Goal: Task Accomplishment & Management: Manage account settings

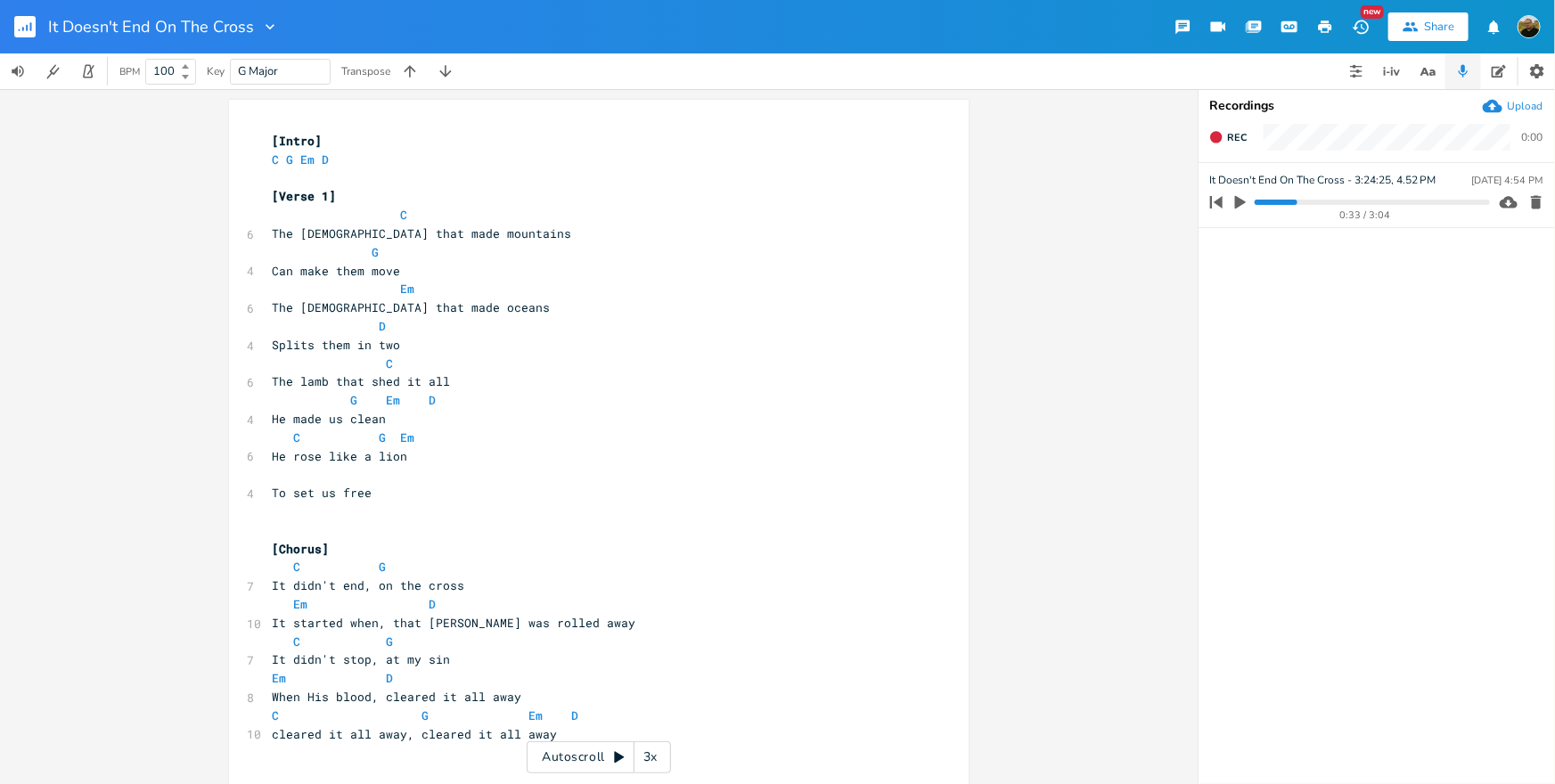
scroll to position [1060, 0]
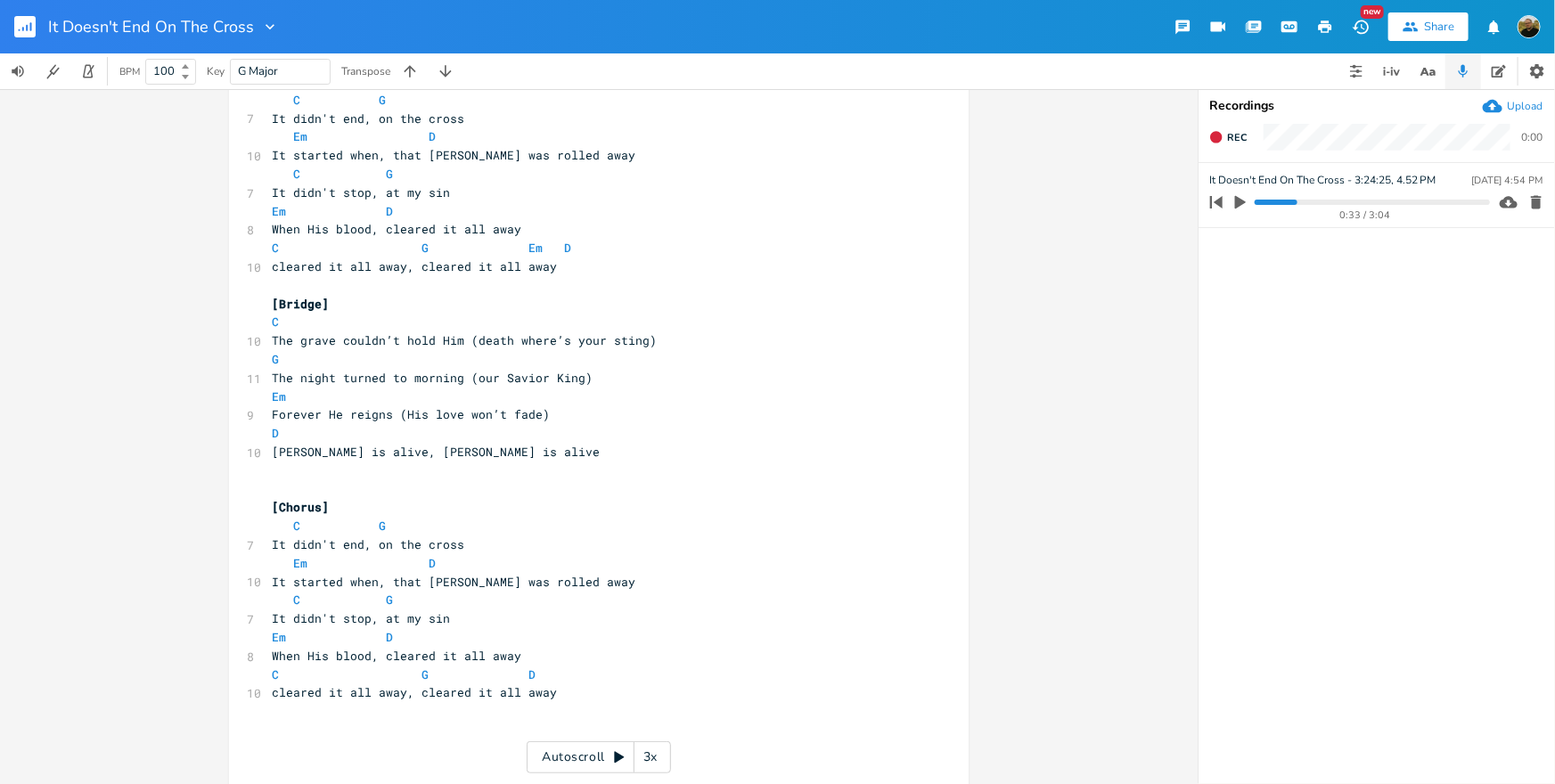
click at [24, 28] on rect "button" at bounding box center [25, 26] width 21 height 21
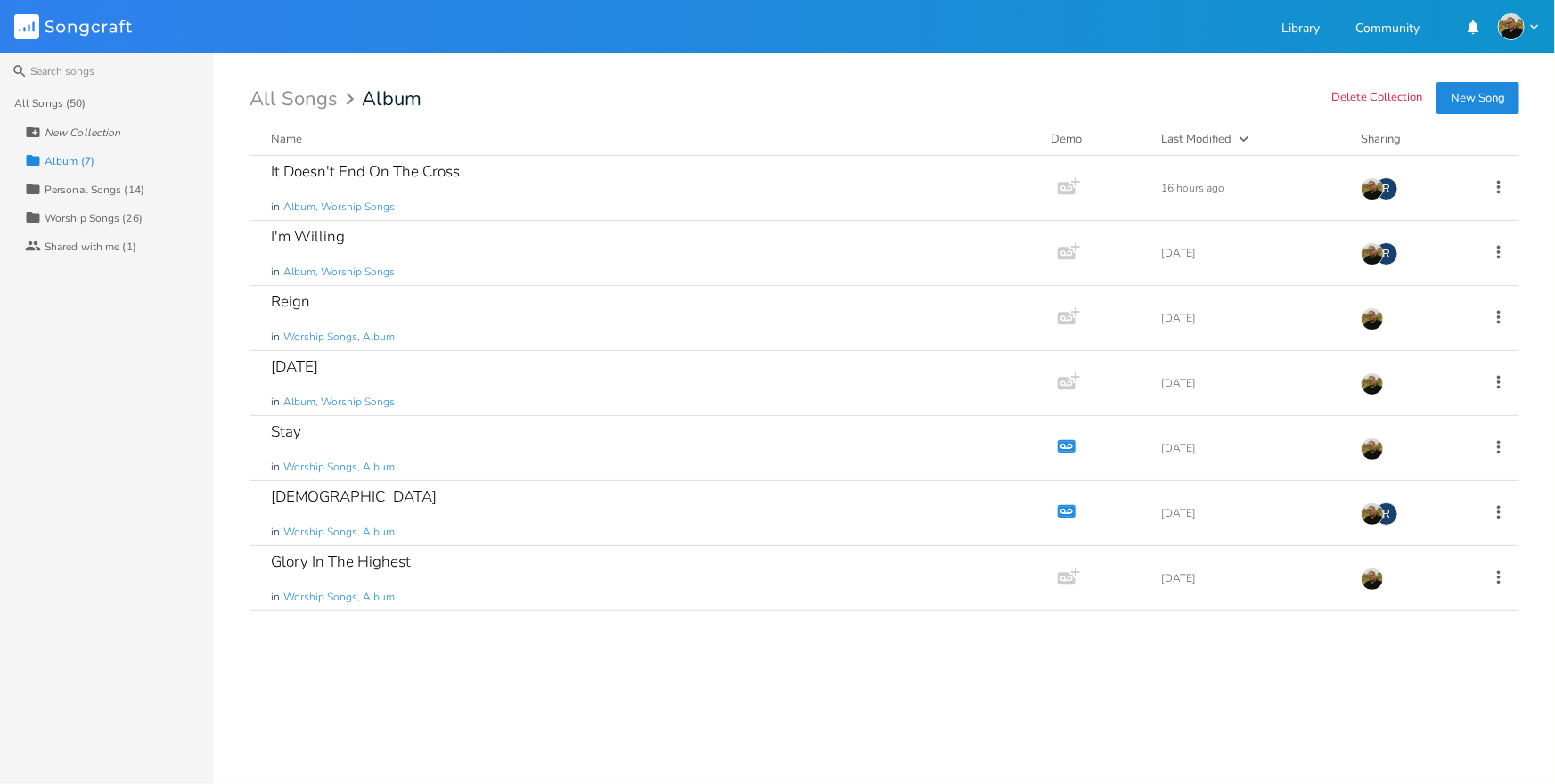
click at [44, 101] on div "All Songs (50)" at bounding box center [50, 104] width 72 height 11
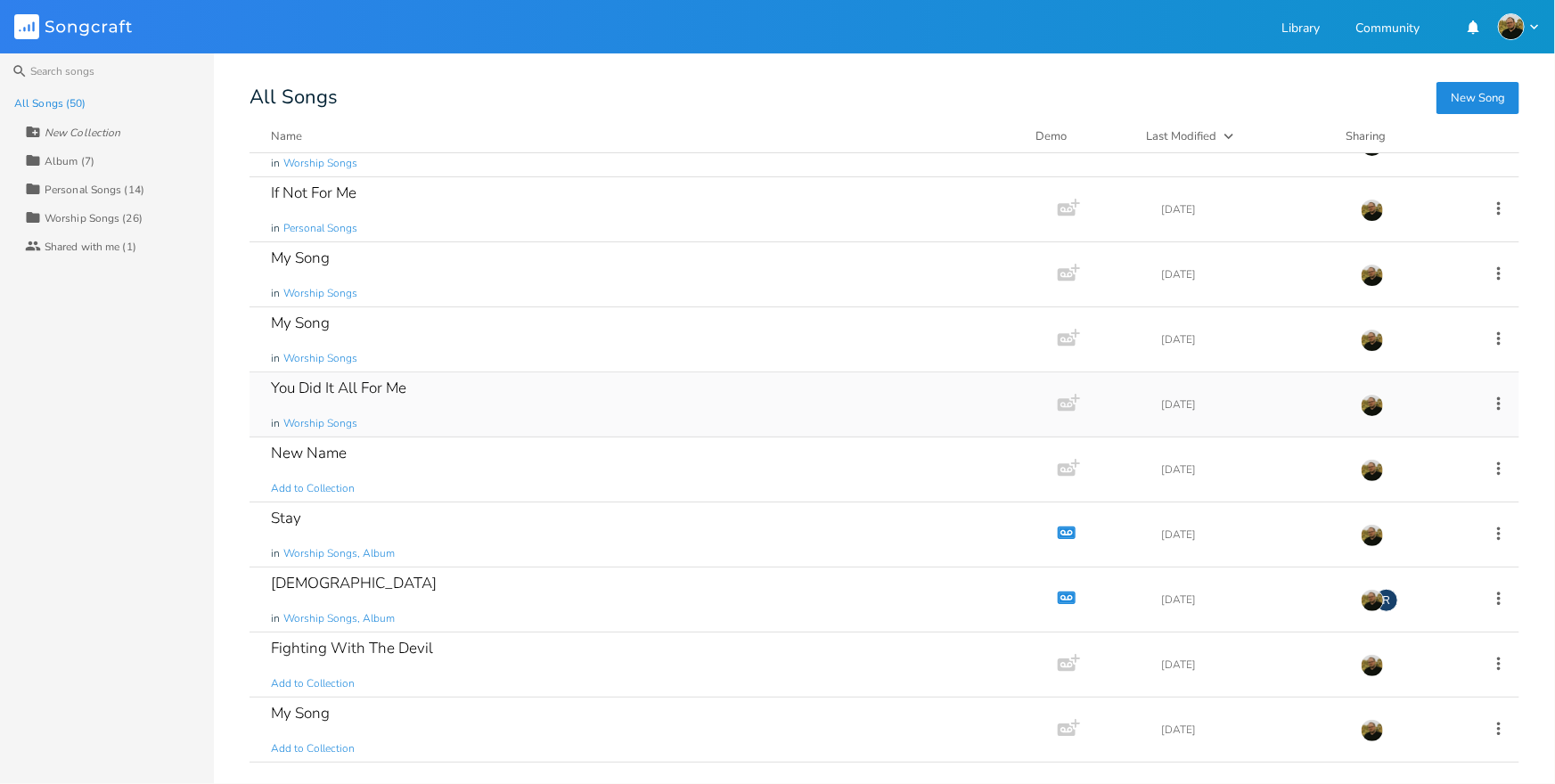
scroll to position [573, 0]
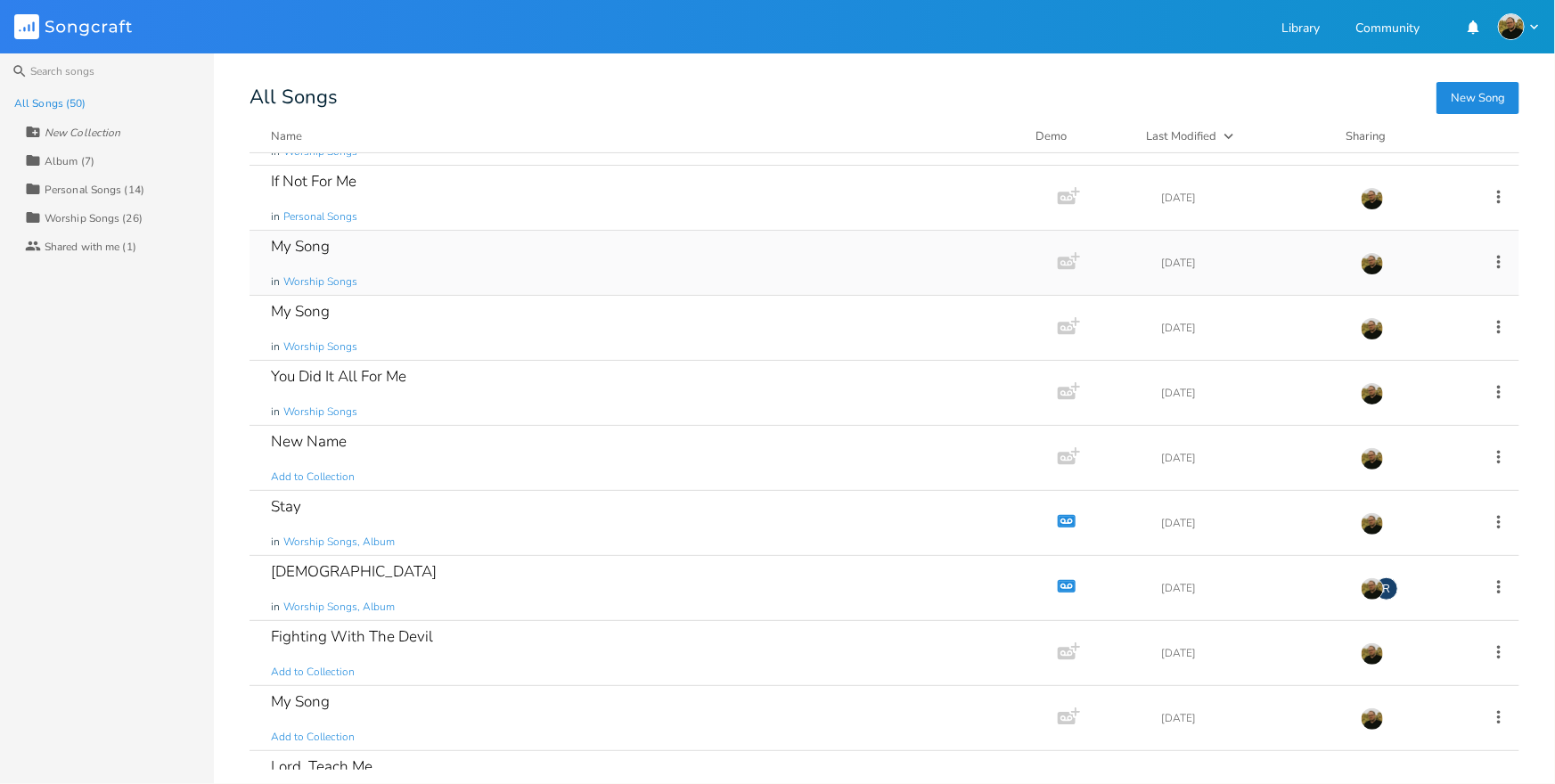
click at [378, 255] on div "My Song in Worship Songs" at bounding box center [650, 263] width 759 height 64
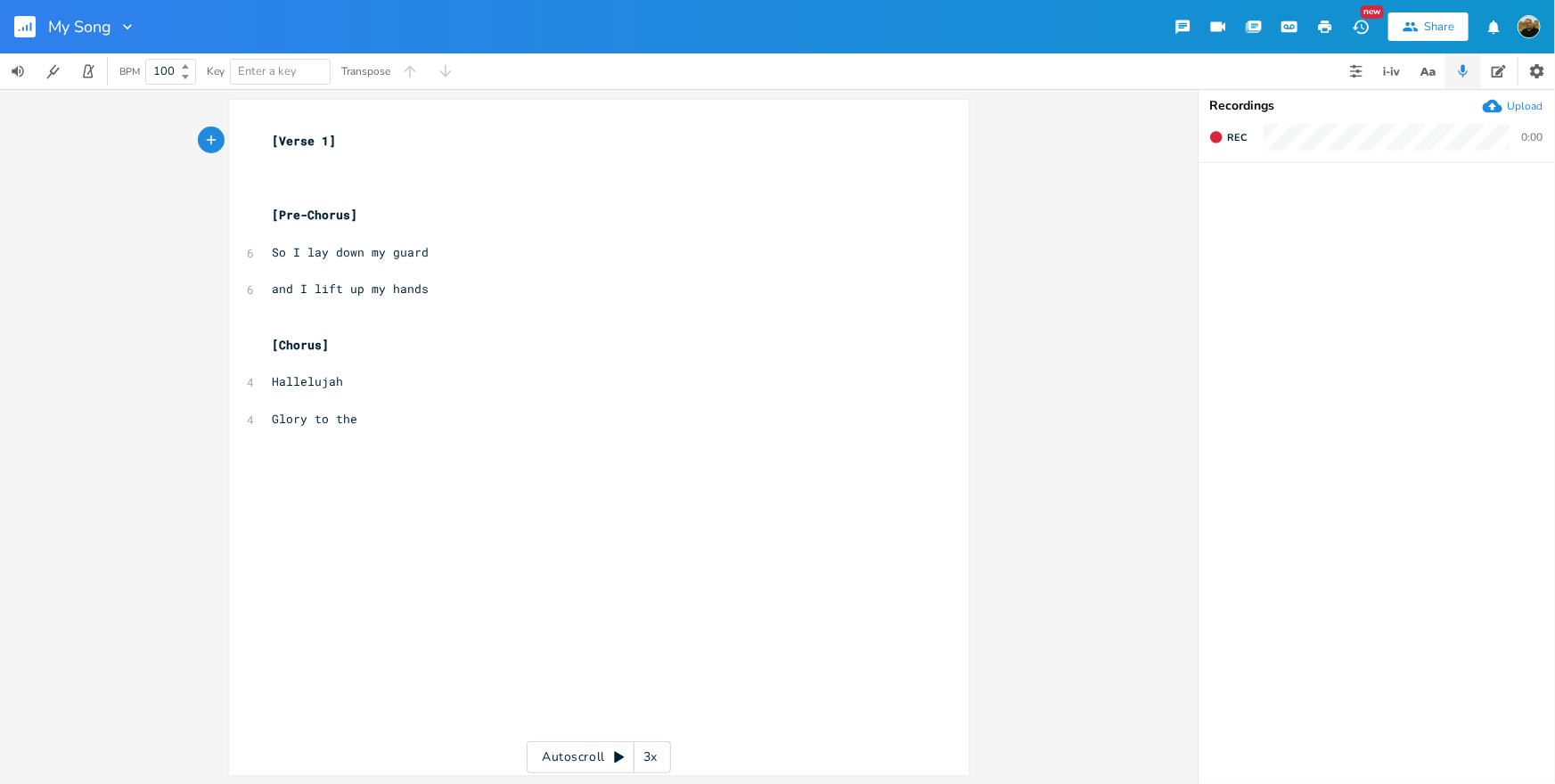
click at [121, 23] on icon "button" at bounding box center [127, 26] width 17 height 17
click at [141, 108] on span "[PERSON_NAME]" at bounding box center [141, 112] width 48 height 13
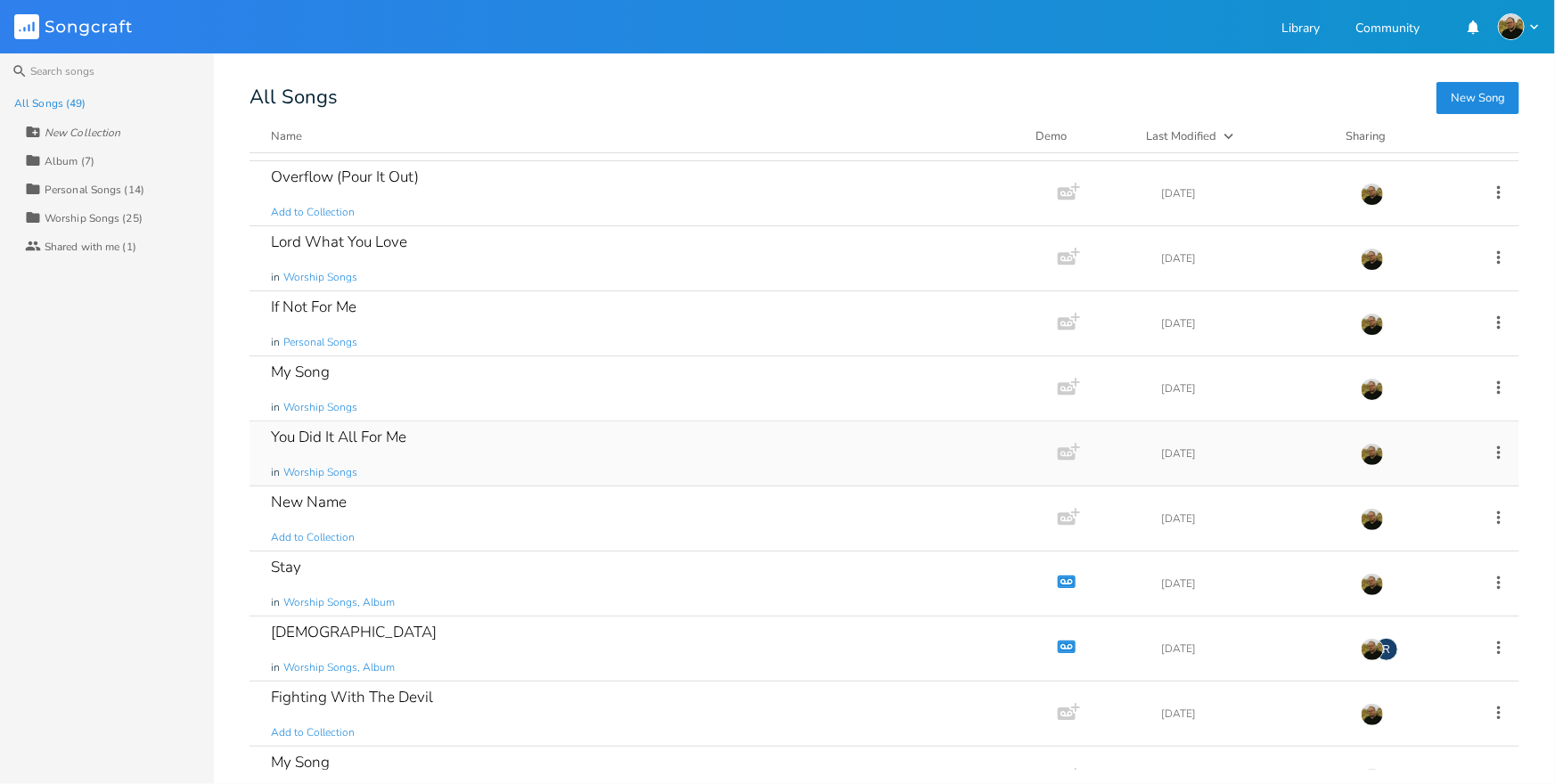
scroll to position [454, 0]
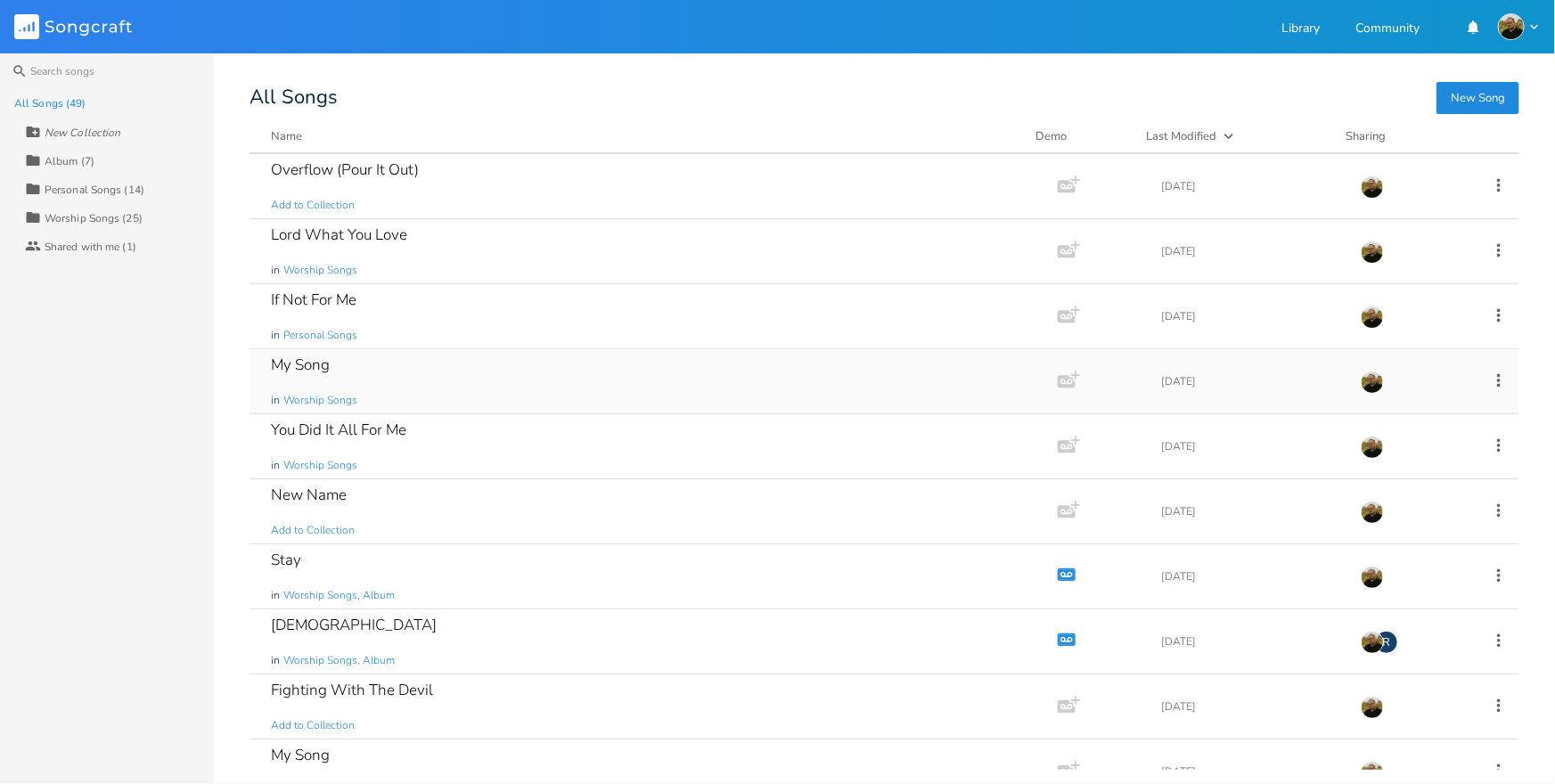
click at [383, 363] on div "My Song in Worship Songs" at bounding box center [650, 381] width 759 height 64
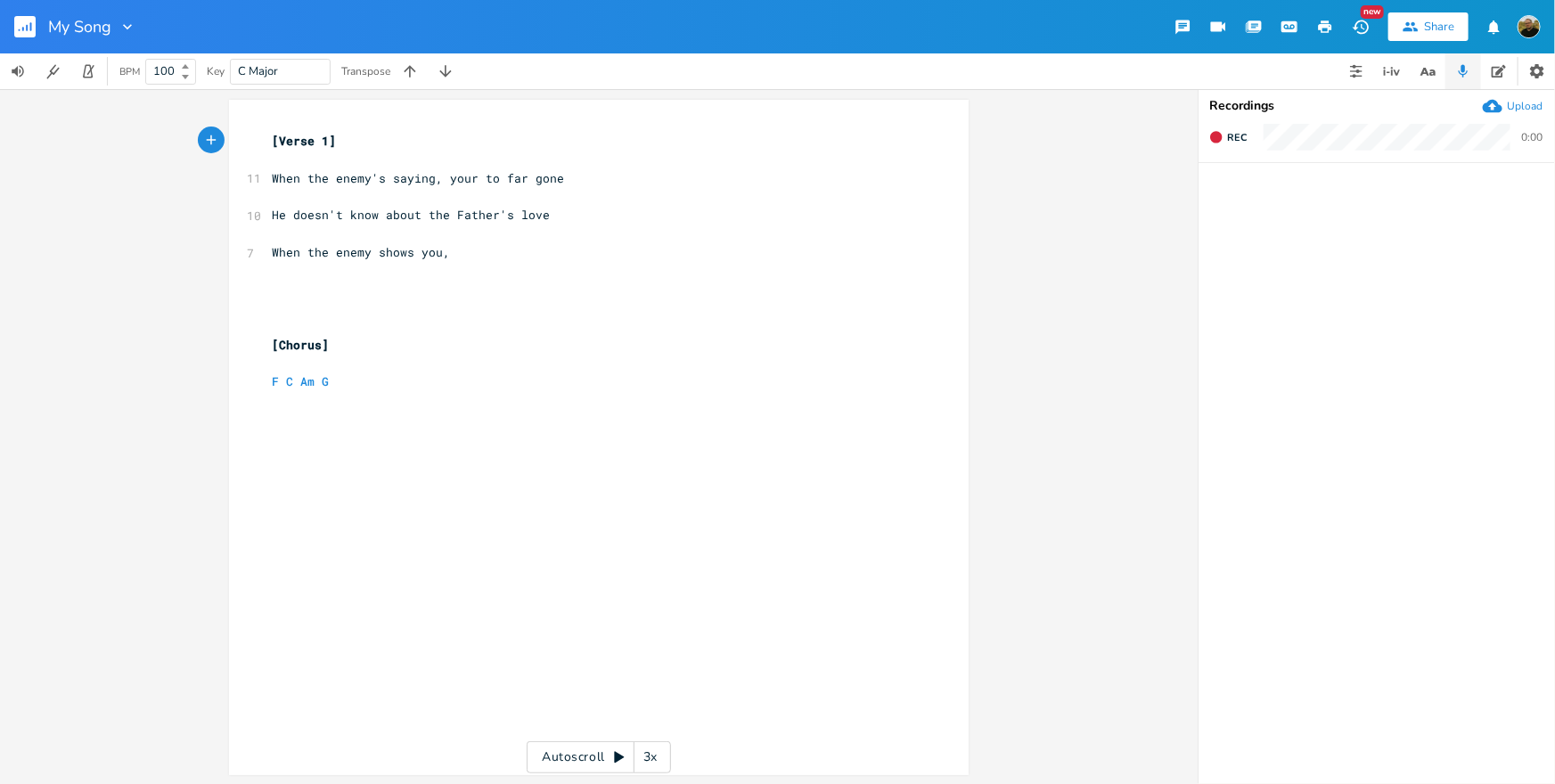
click at [121, 25] on icon "button" at bounding box center [127, 26] width 17 height 17
click at [147, 109] on span "[PERSON_NAME]" at bounding box center [141, 112] width 48 height 13
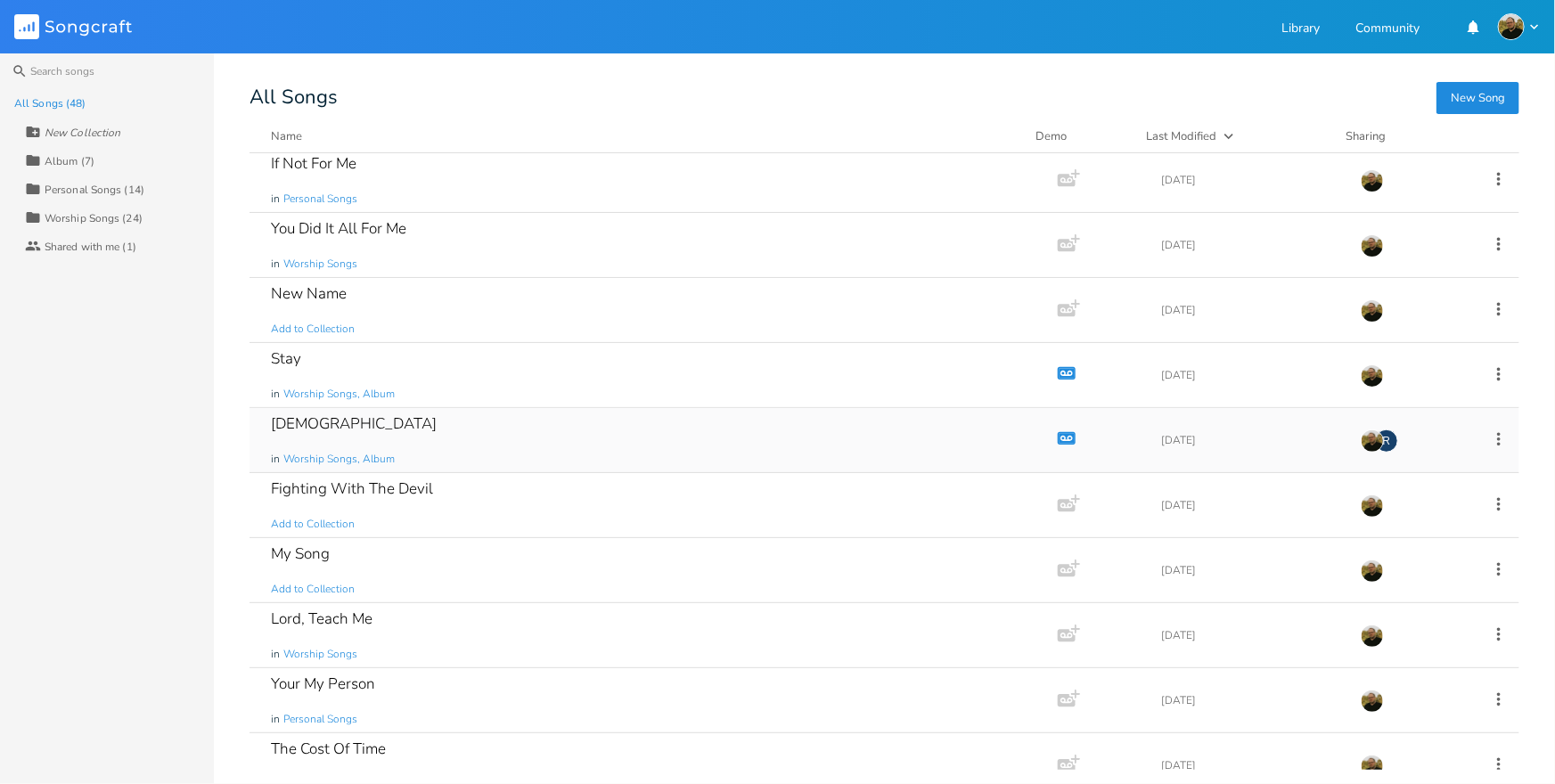
scroll to position [648, 0]
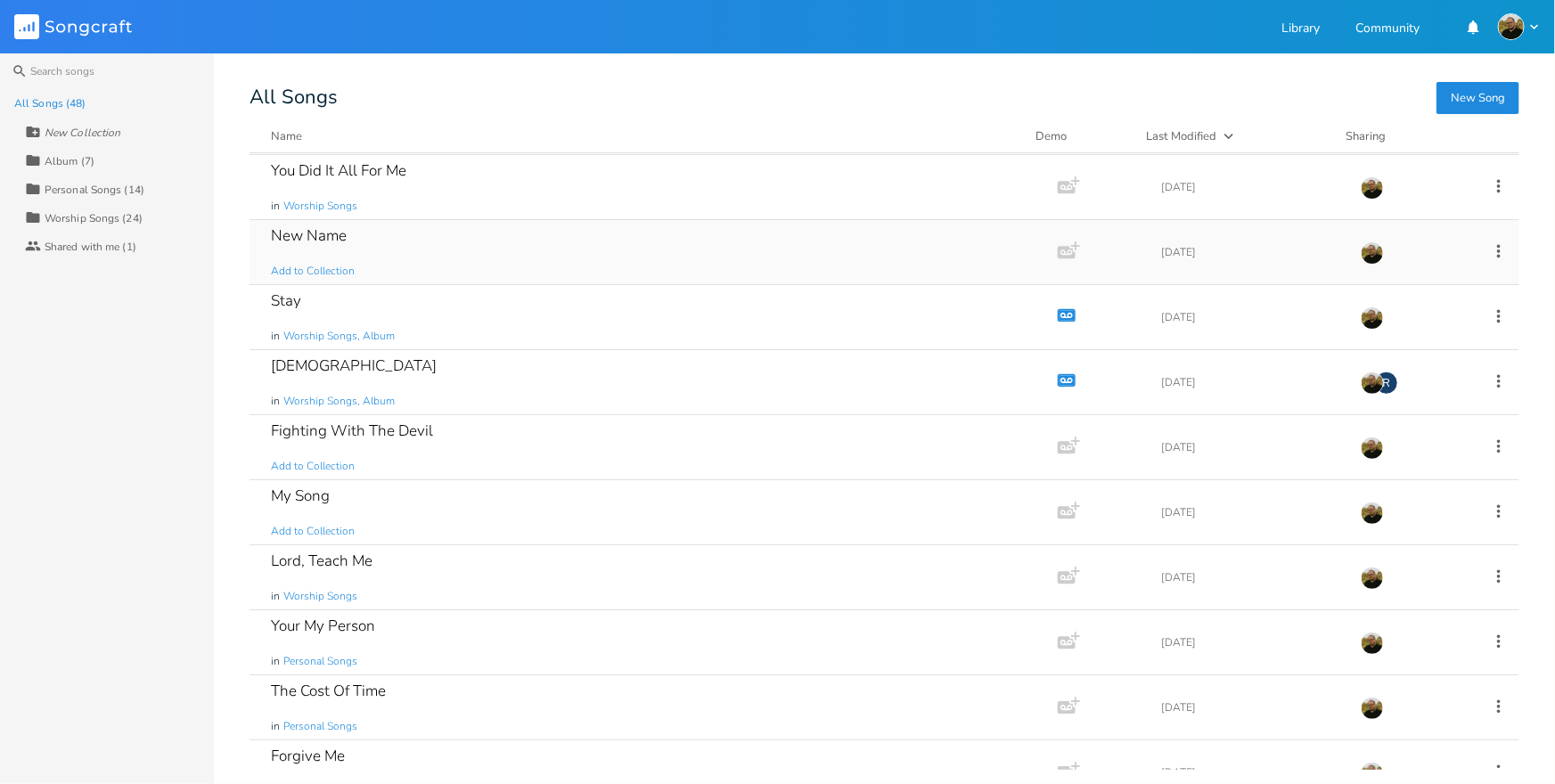
click at [409, 255] on div "New Name Add to Collection" at bounding box center [650, 252] width 759 height 64
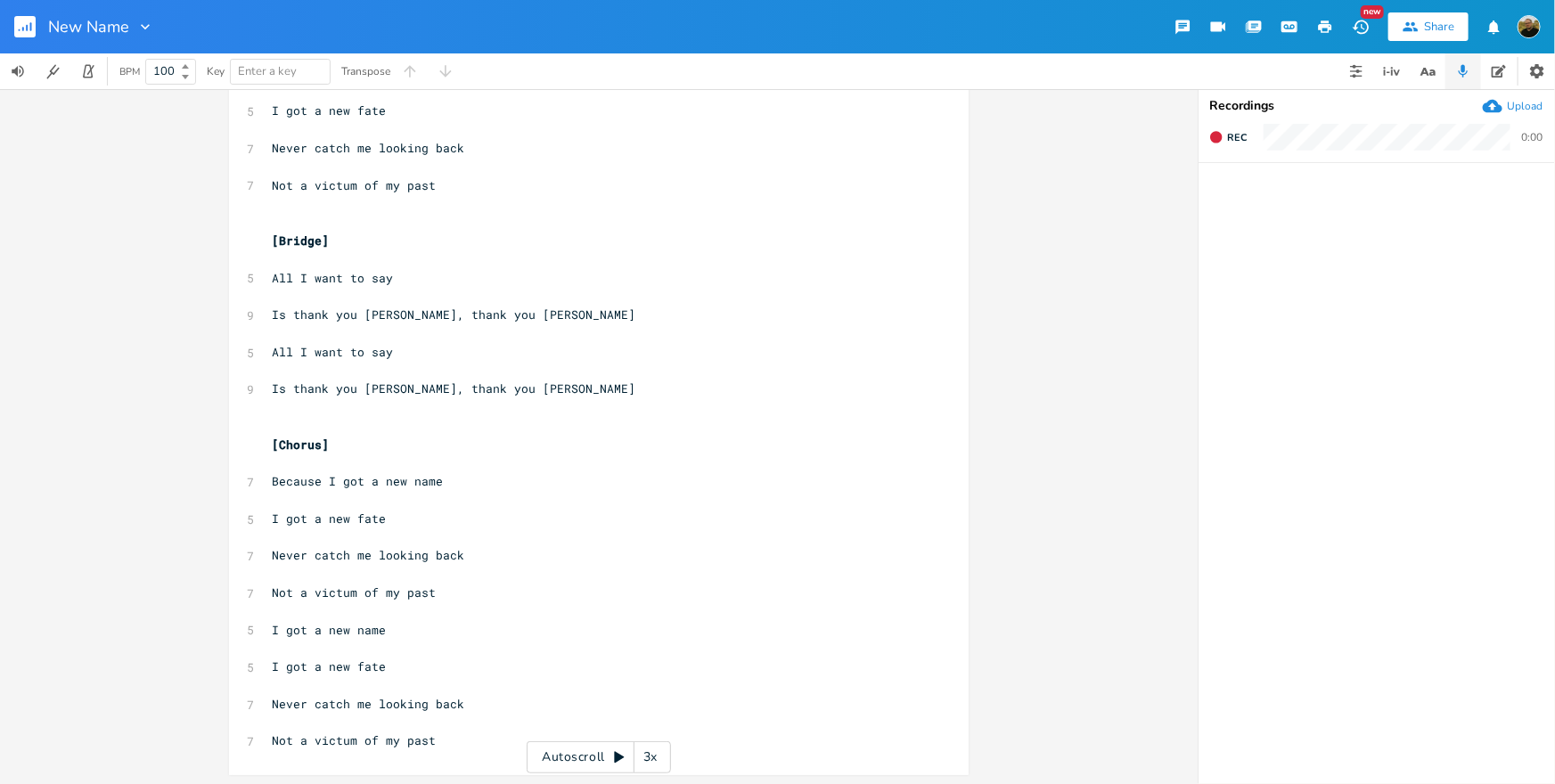
scroll to position [365, 0]
click at [23, 28] on icon "button" at bounding box center [23, 28] width 2 height 5
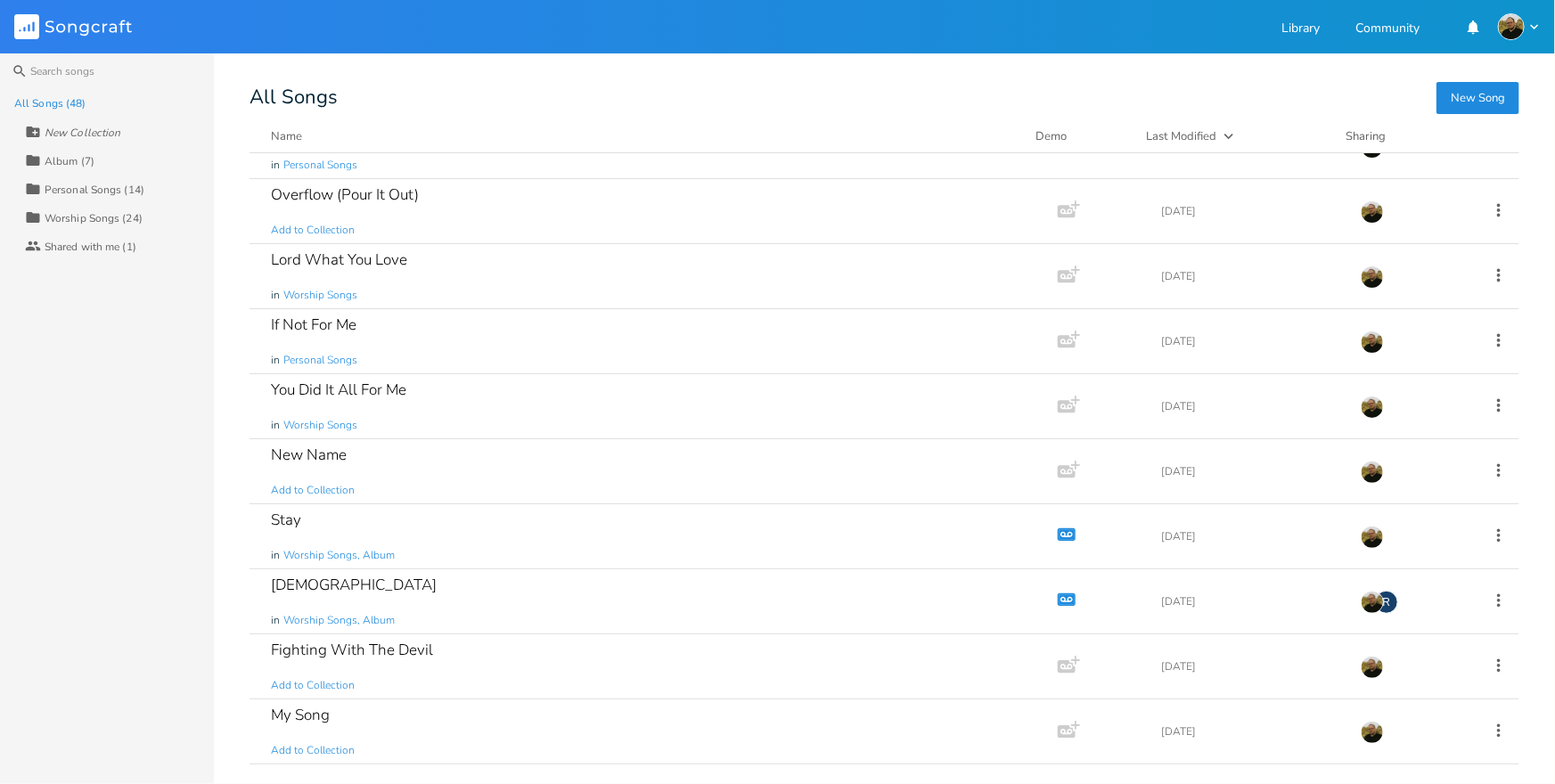
scroll to position [453, 0]
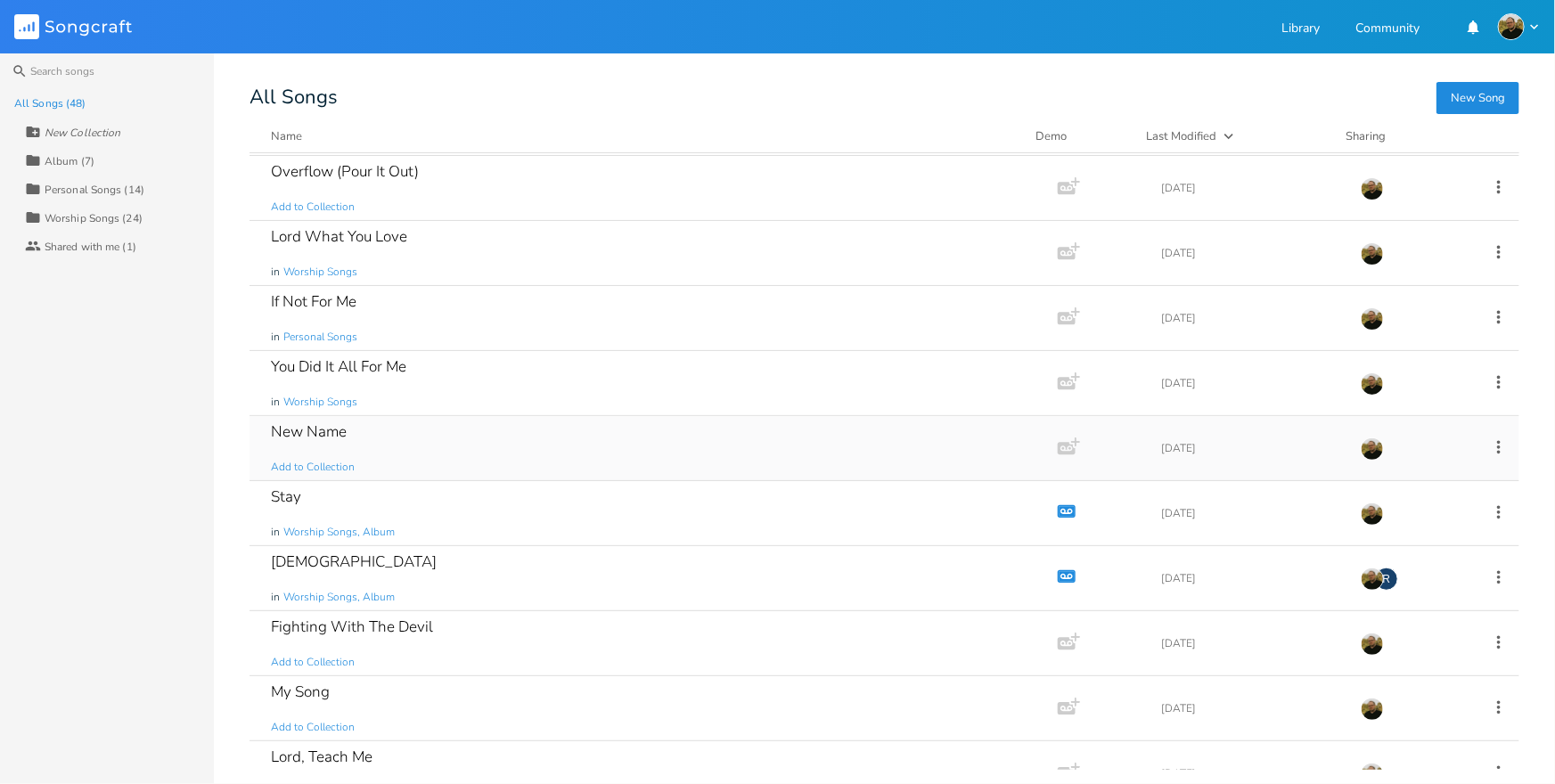
click at [1497, 446] on icon at bounding box center [1499, 447] width 4 height 14
click at [1409, 635] on li "[PERSON_NAME]" at bounding box center [1416, 624] width 142 height 30
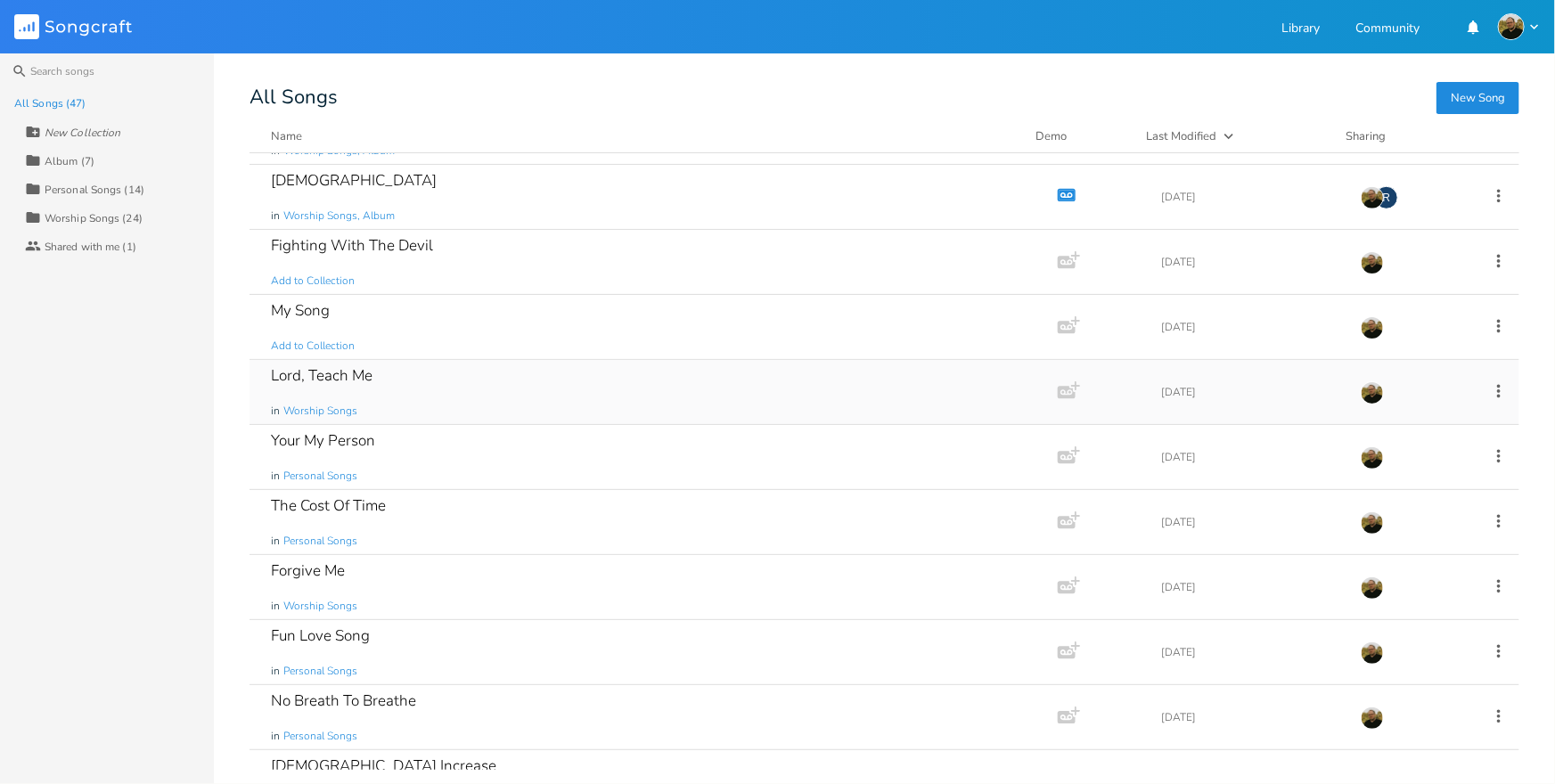
scroll to position [770, 0]
click at [830, 306] on div "My Song Add to Collection" at bounding box center [650, 326] width 759 height 64
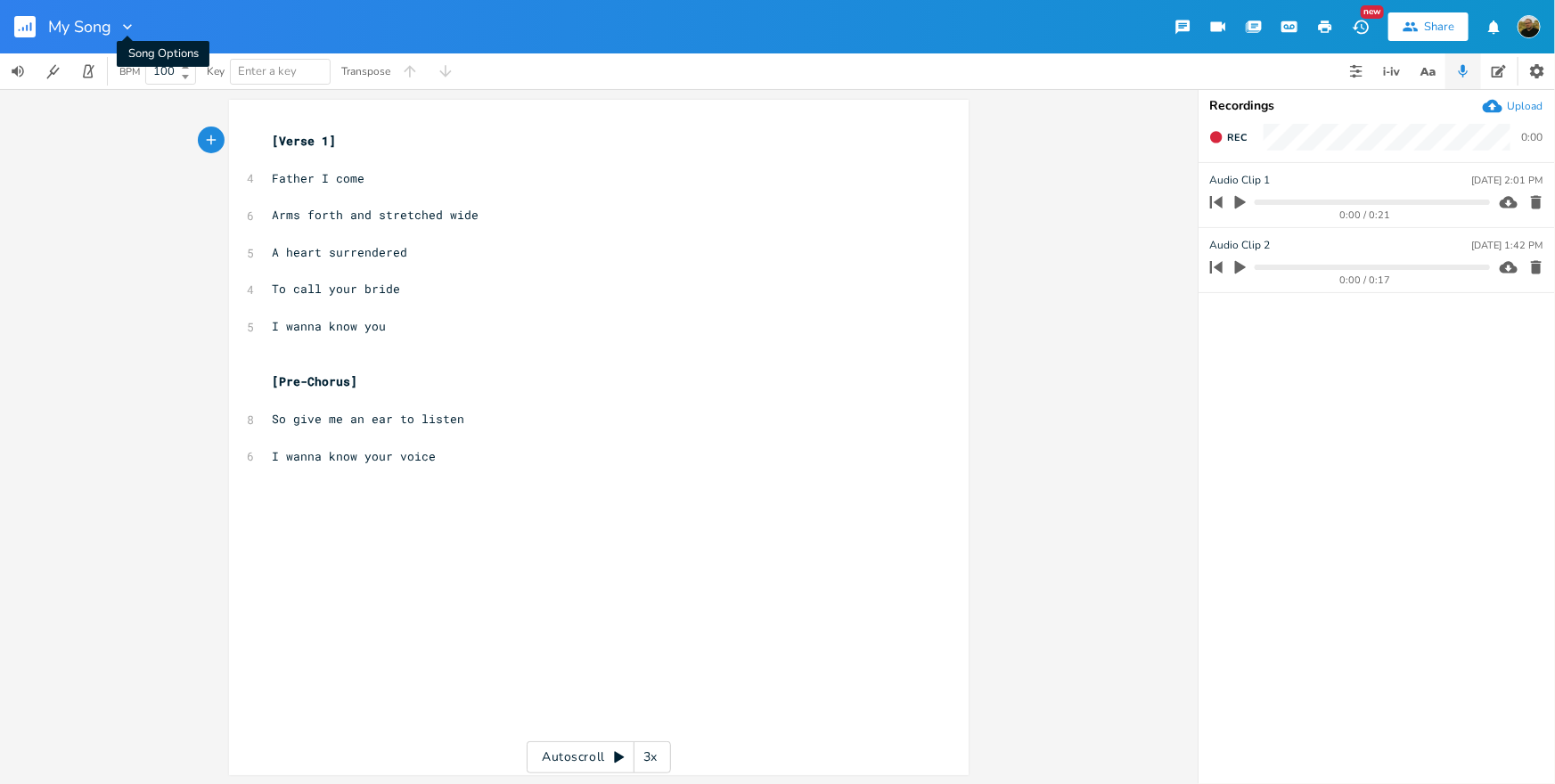
click at [121, 28] on icon "button" at bounding box center [127, 26] width 17 height 17
click at [144, 105] on span "[PERSON_NAME]" at bounding box center [141, 112] width 48 height 13
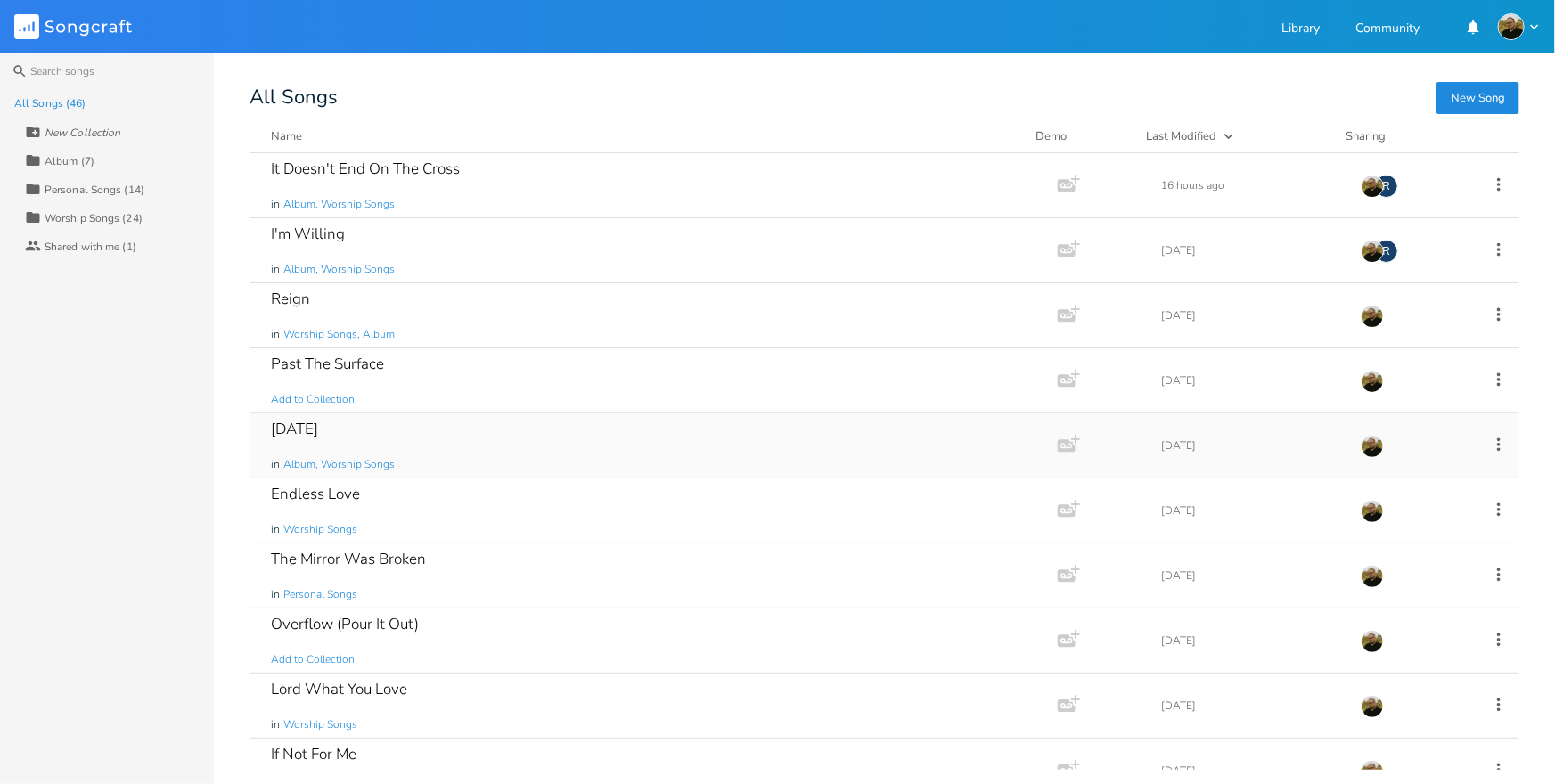
click at [345, 430] on div "[DATE] in Album, Worship Songs" at bounding box center [650, 446] width 759 height 64
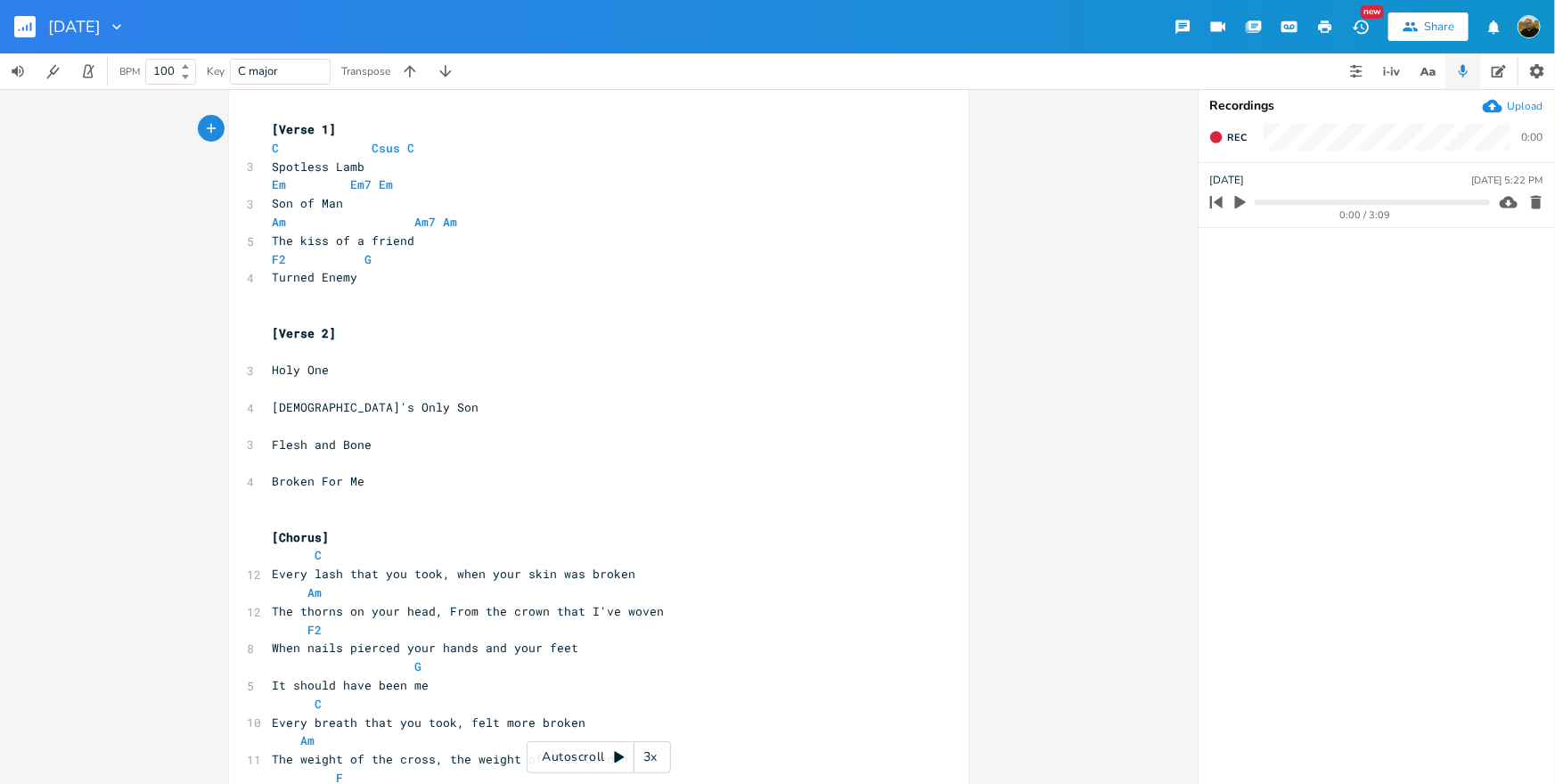
scroll to position [13, 0]
